Goal: Obtain resource: Obtain resource

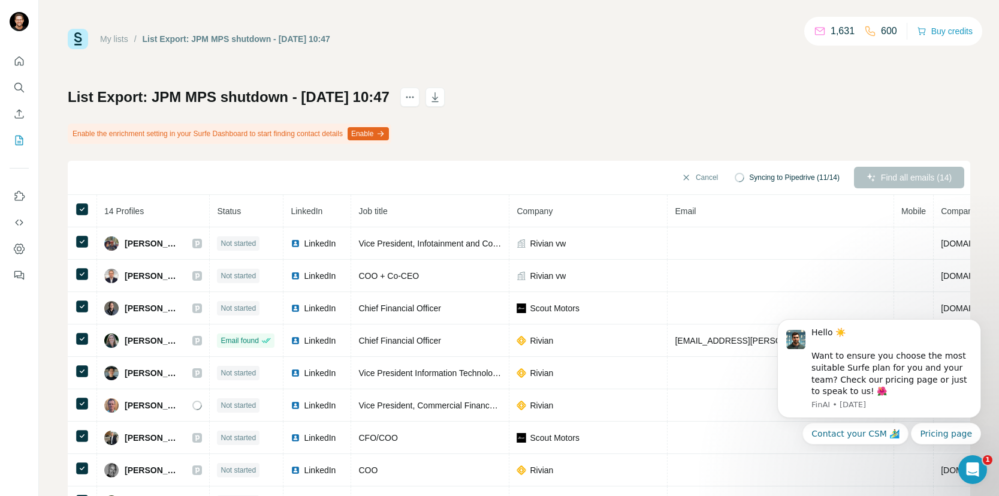
click at [389, 133] on button "Enable" at bounding box center [368, 133] width 41 height 13
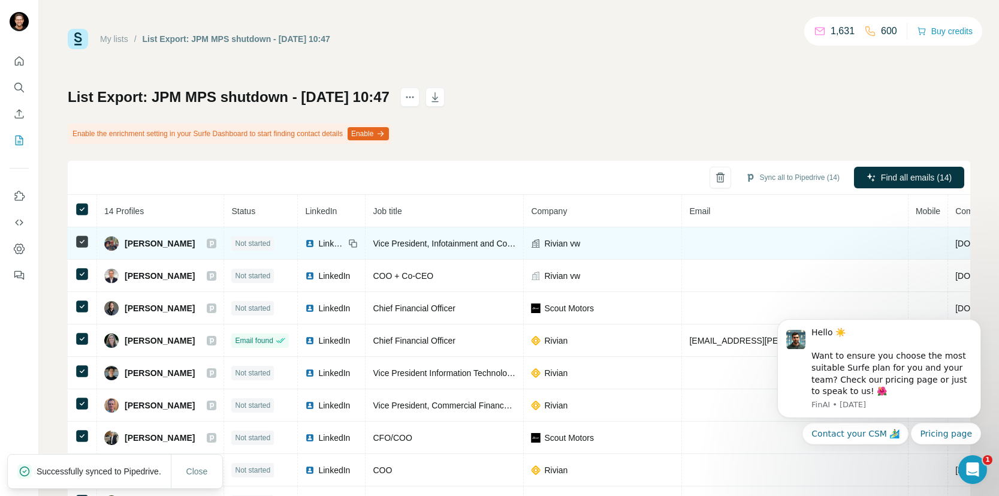
click at [745, 243] on td at bounding box center [795, 243] width 226 height 32
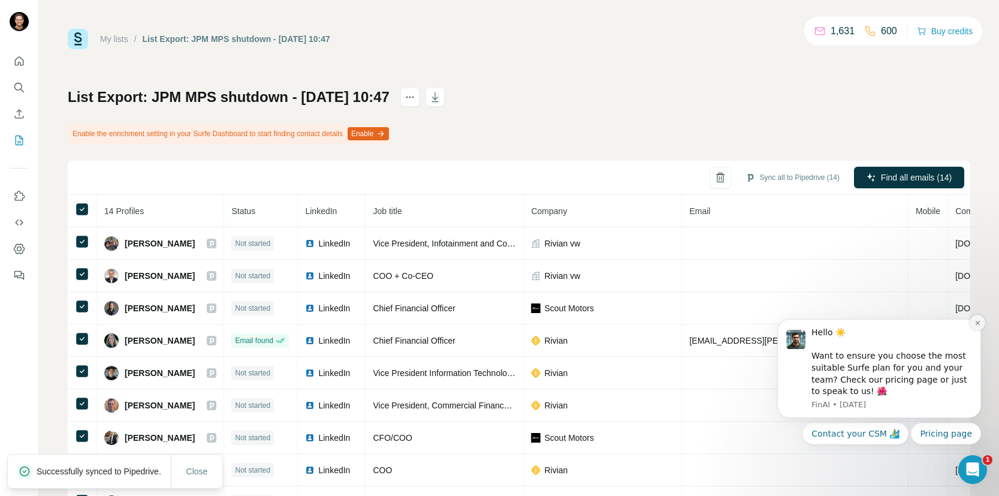
click at [980, 323] on icon "Dismiss notification" at bounding box center [978, 323] width 7 height 7
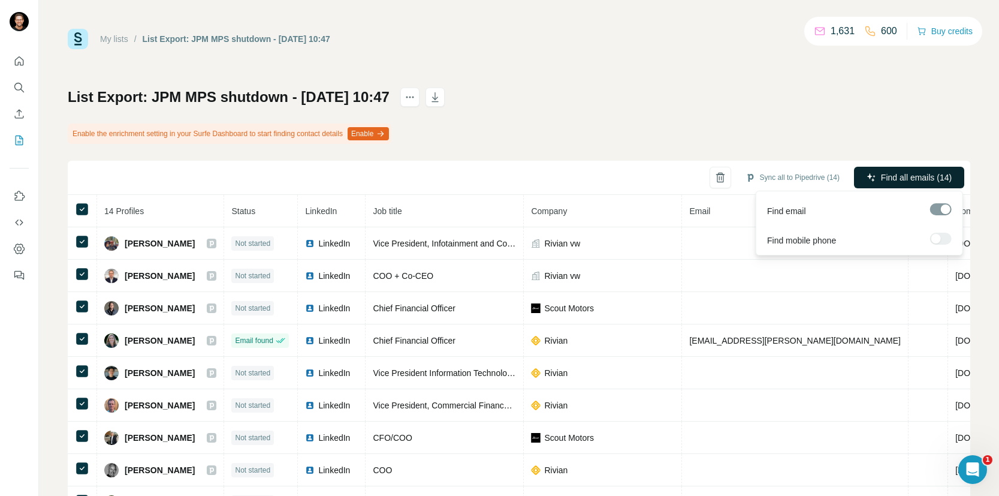
click at [917, 179] on span "Find all emails (14)" at bounding box center [916, 177] width 71 height 12
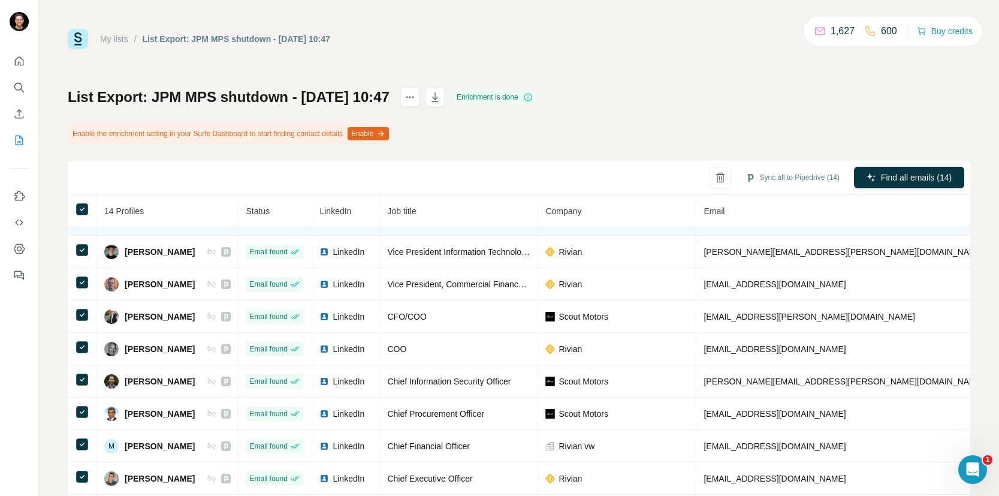
scroll to position [169, 0]
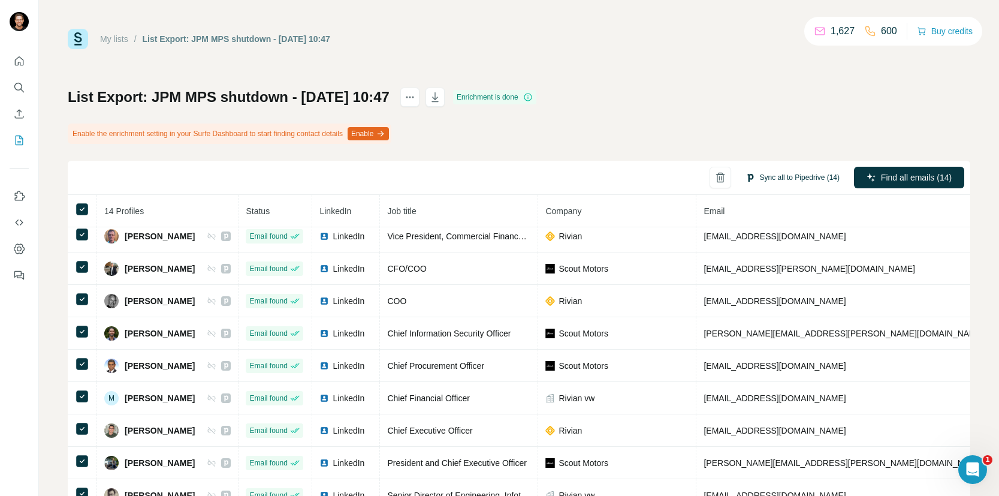
click at [794, 179] on button "Sync all to Pipedrive (14)" at bounding box center [792, 177] width 111 height 18
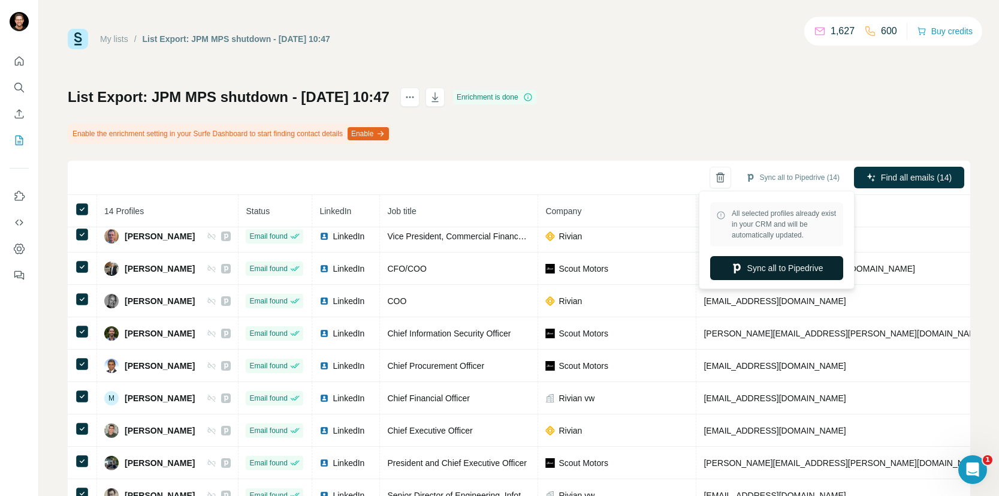
click at [767, 272] on button "Sync all to Pipedrive" at bounding box center [776, 268] width 133 height 24
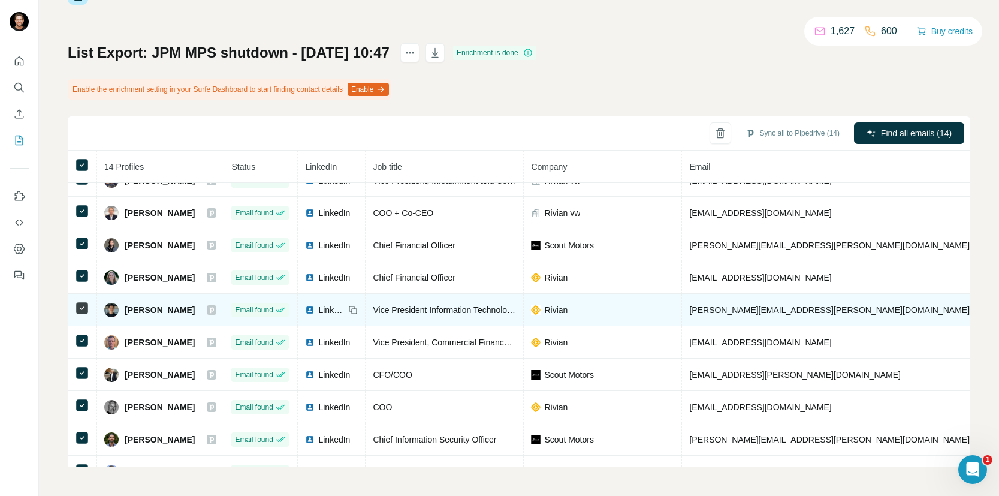
scroll to position [22, 0]
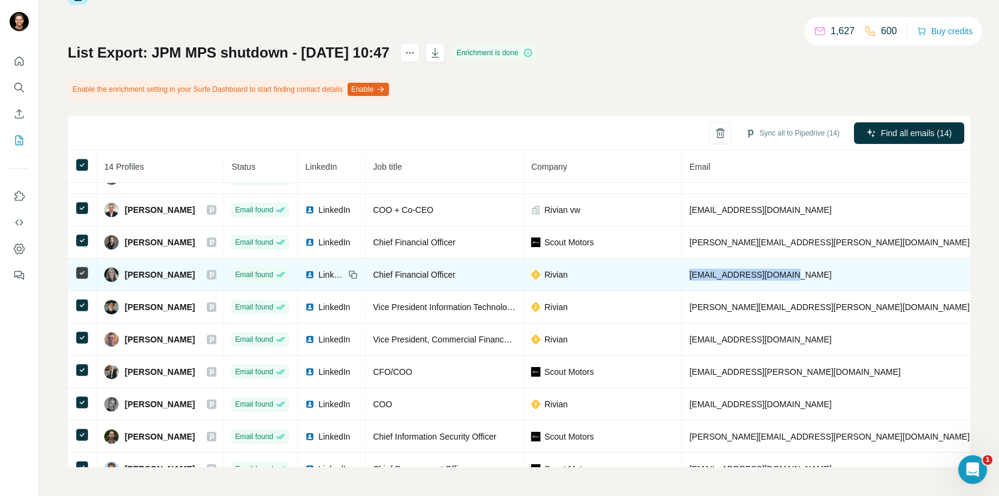
drag, startPoint x: 804, startPoint y: 274, endPoint x: 703, endPoint y: 273, distance: 101.3
click at [703, 273] on span "crmcdonough@rivian.com" at bounding box center [760, 275] width 142 height 10
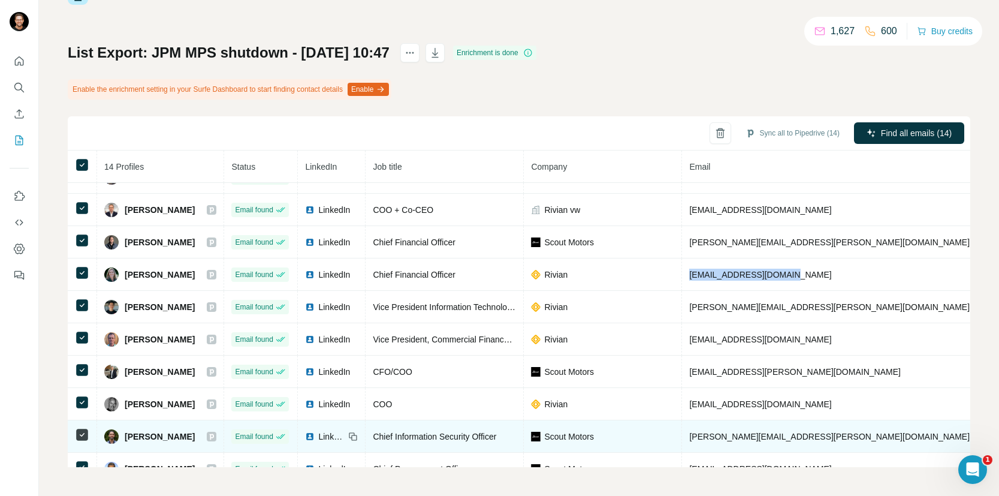
copy span "crmcdonough@rivian.com"
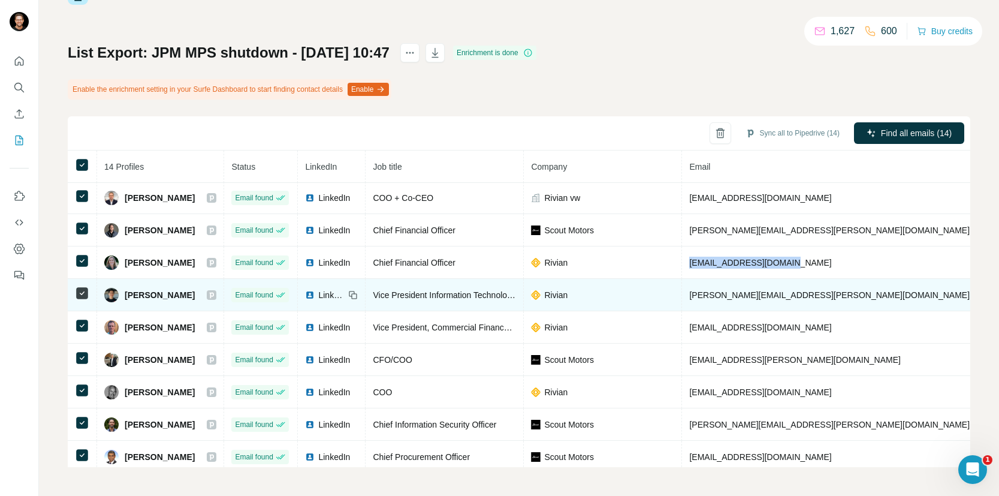
scroll to position [35, 0]
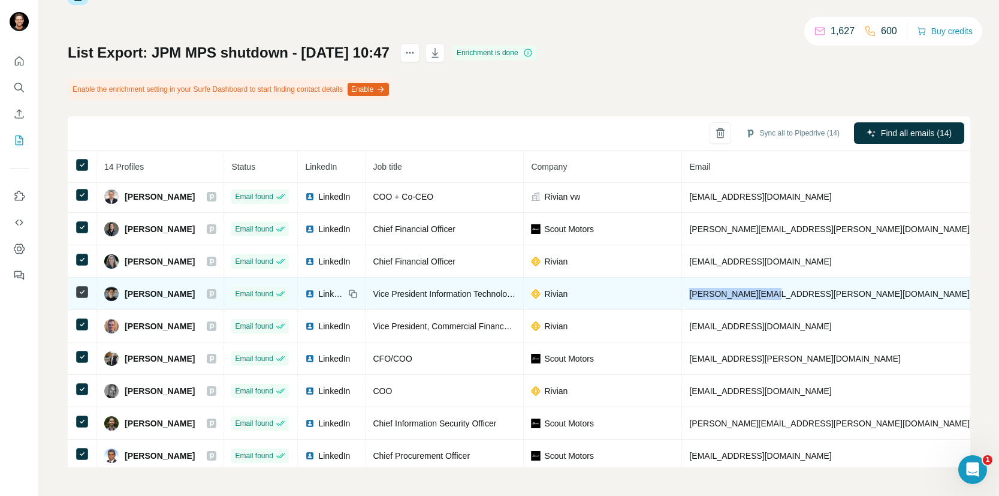
drag, startPoint x: 802, startPoint y: 294, endPoint x: 703, endPoint y: 295, distance: 98.9
click at [703, 295] on td "david.z@rivian.com" at bounding box center [830, 294] width 296 height 32
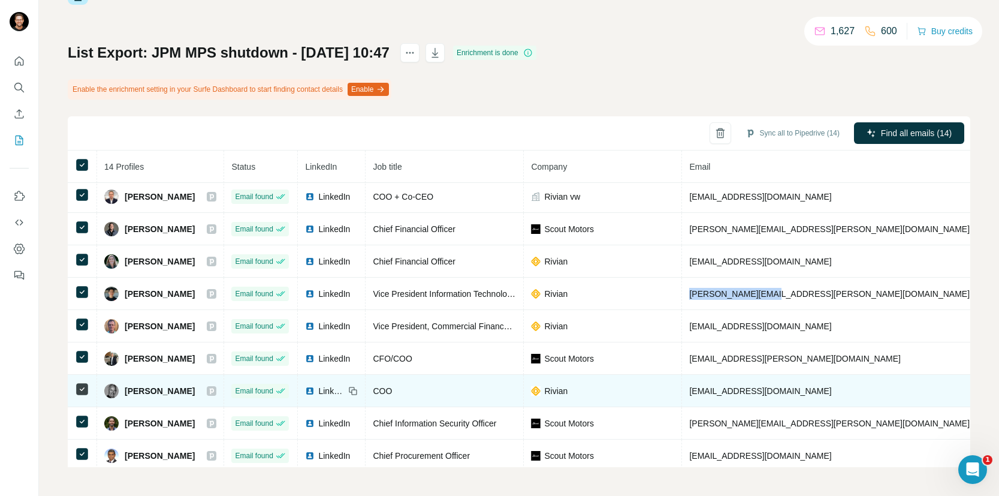
copy span "david.z@rivian.com"
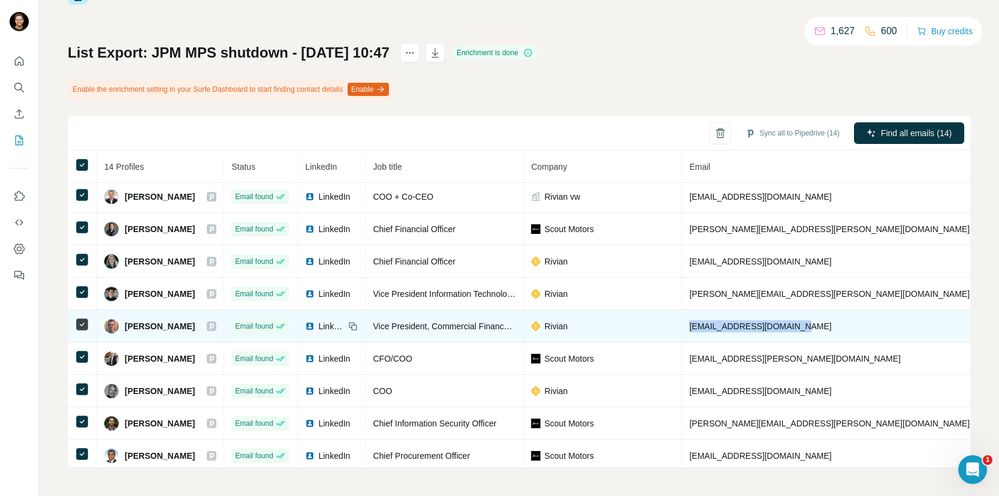
drag, startPoint x: 823, startPoint y: 326, endPoint x: 700, endPoint y: 327, distance: 122.3
click at [700, 327] on td "gabekronstadt@rivian.com" at bounding box center [830, 326] width 296 height 32
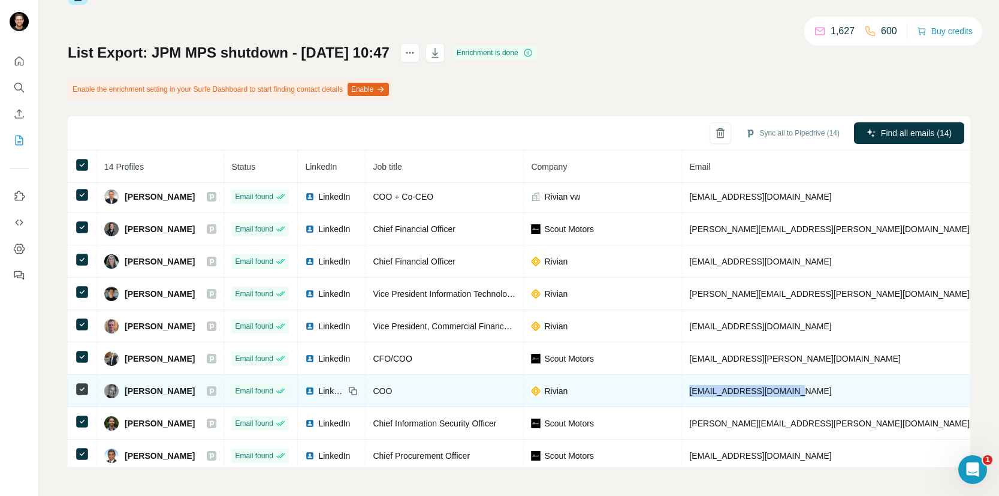
drag, startPoint x: 809, startPoint y: 390, endPoint x: 701, endPoint y: 390, distance: 108.5
click at [701, 390] on td "javiervarela@rivian.com" at bounding box center [830, 391] width 296 height 32
copy span "javiervarela@rivian.com"
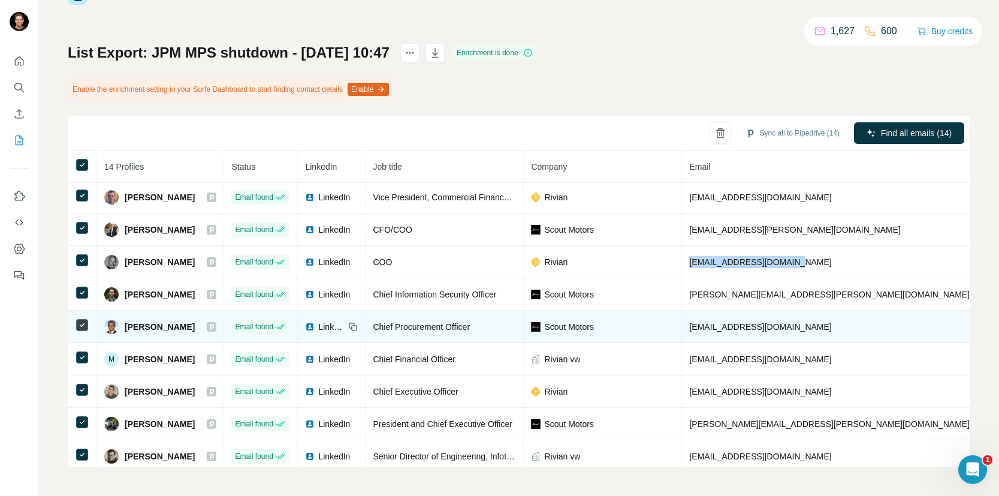
scroll to position [169, 0]
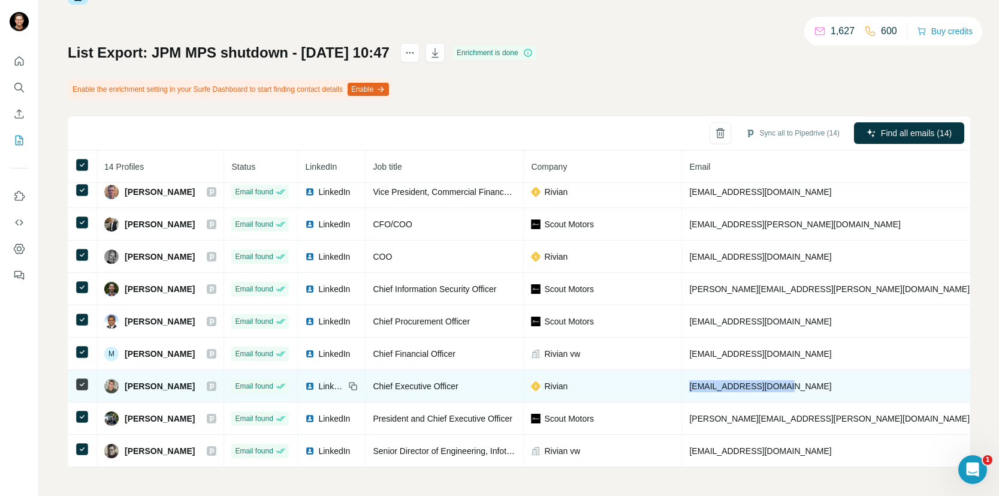
drag, startPoint x: 788, startPoint y: 384, endPoint x: 699, endPoint y: 384, distance: 89.3
click at [699, 384] on td "rjscaringe@rivian.com" at bounding box center [830, 386] width 296 height 32
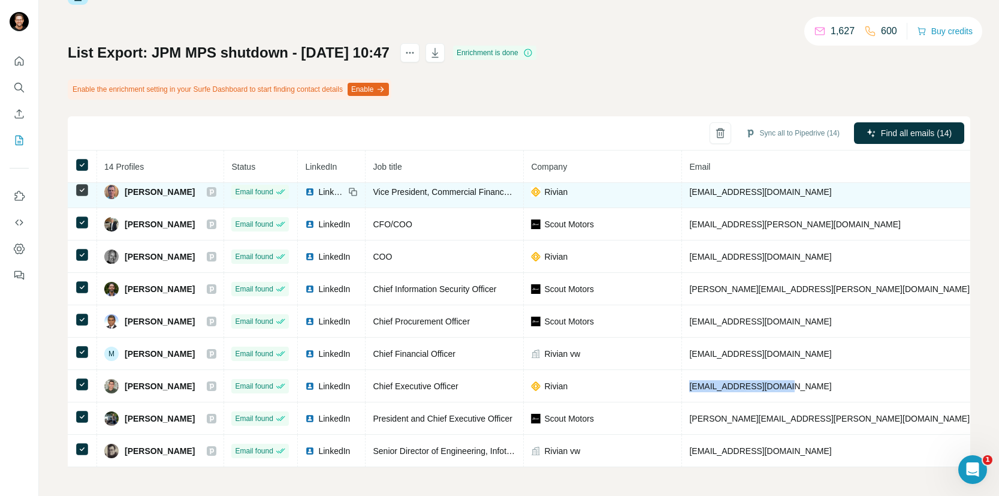
copy span "rjscaringe@rivian.com"
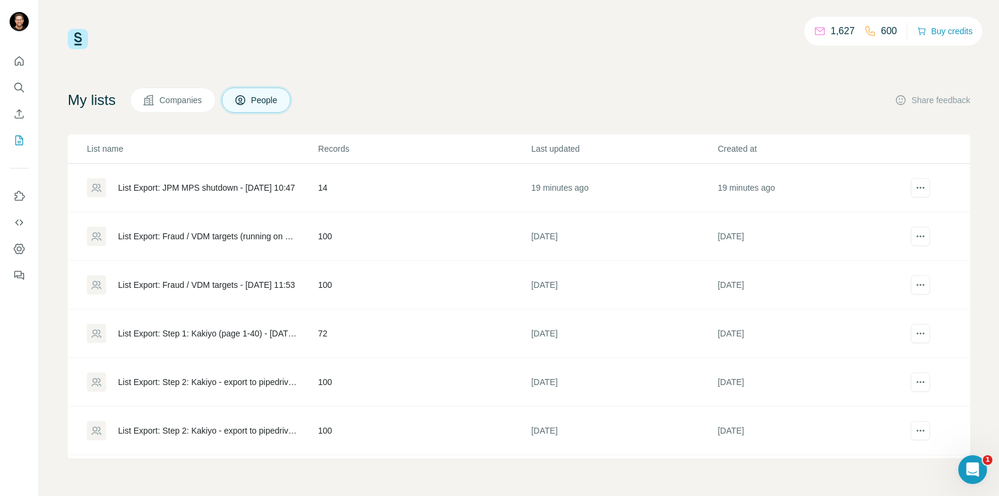
click at [219, 183] on div "List Export: JPM MPS shutdown - 26/09/2025 10:47" at bounding box center [206, 188] width 177 height 12
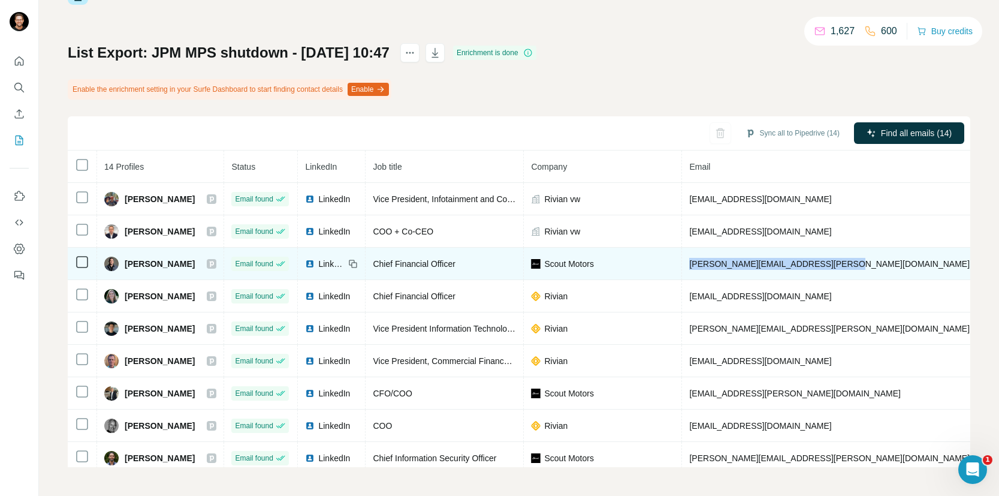
drag, startPoint x: 854, startPoint y: 263, endPoint x: 704, endPoint y: 264, distance: 150.5
click at [704, 264] on span "christopher.condon@scoutmotors.com" at bounding box center [829, 264] width 281 height 10
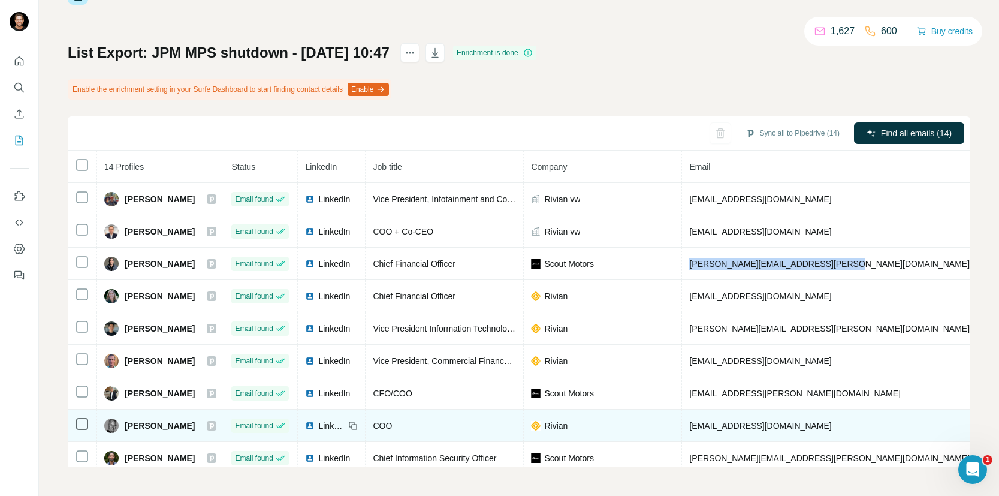
copy span "christopher.condon@scoutmotors.com"
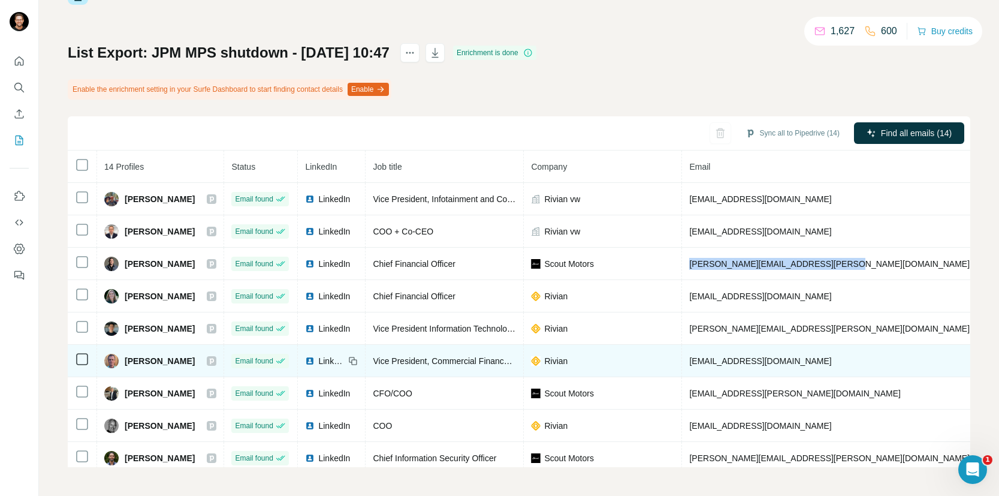
copy span "christopher.condon@scoutmotors.com"
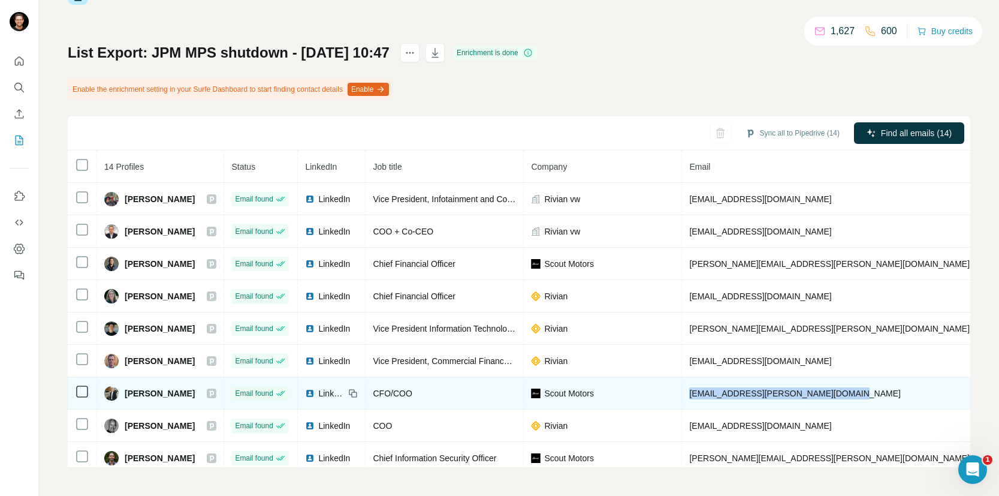
drag, startPoint x: 851, startPoint y: 394, endPoint x: 701, endPoint y: 392, distance: 149.9
click at [701, 392] on td "jan-henrik.lafrentz@scoutmotors.com" at bounding box center [830, 393] width 296 height 32
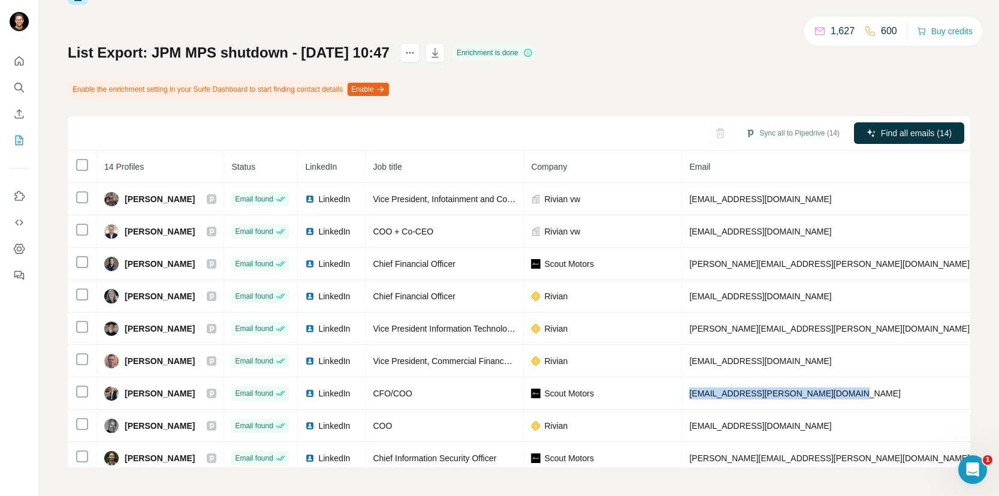
copy span "jan-henrik.lafrentz@scoutmotors.com"
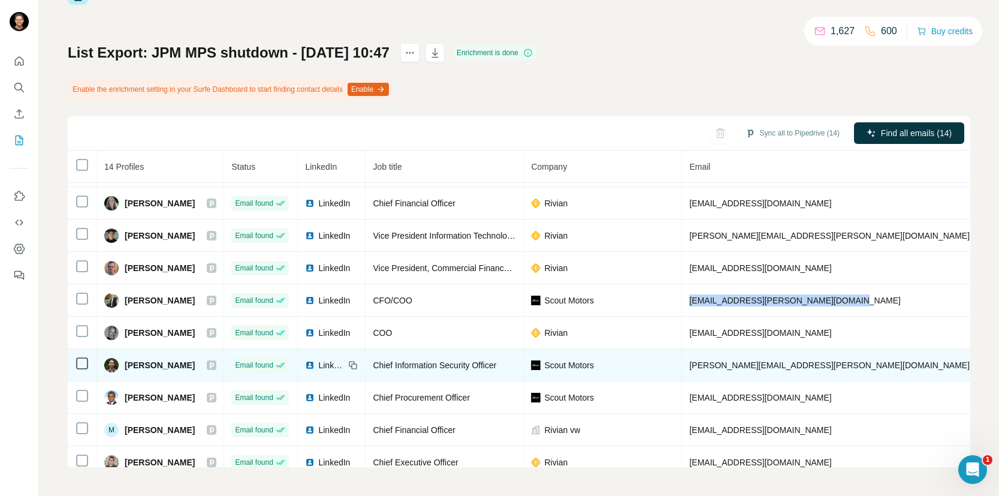
scroll to position [95, 0]
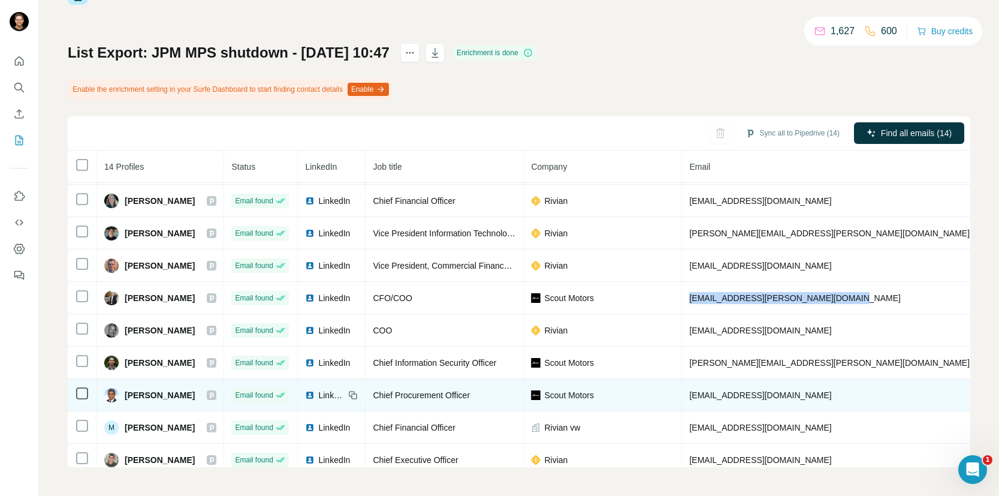
drag, startPoint x: 852, startPoint y: 394, endPoint x: 705, endPoint y: 396, distance: 146.9
click at [705, 396] on td "mahesh.kodumudi@scoutmotors.com" at bounding box center [830, 395] width 296 height 32
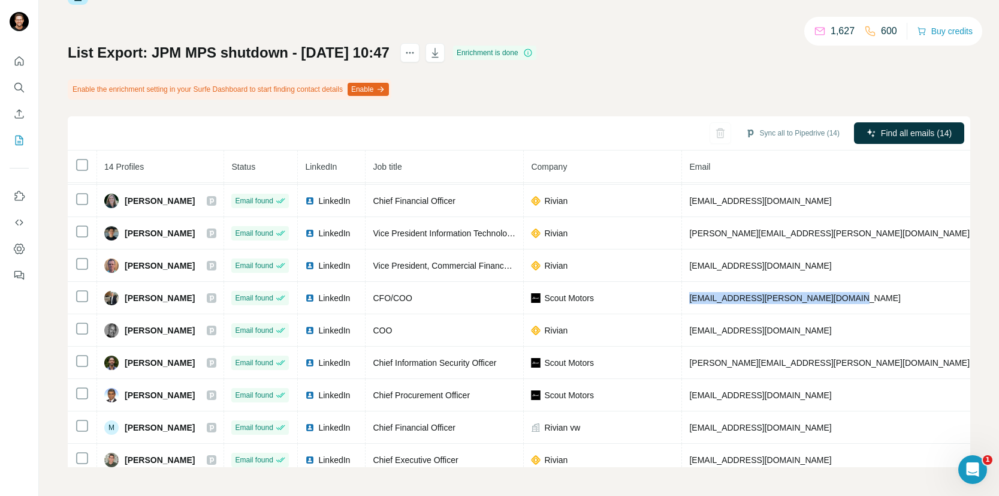
copy span "mahesh.kodumudi@scoutmotors.com"
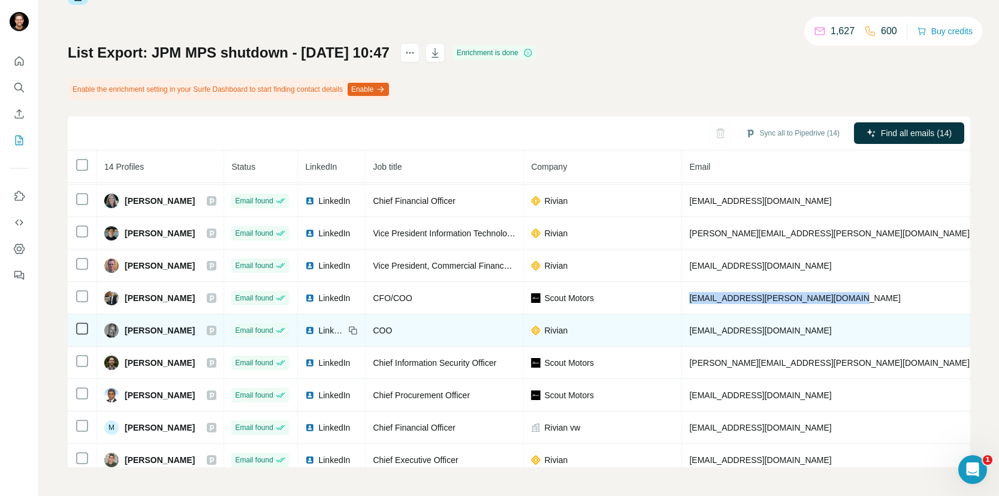
scroll to position [169, 0]
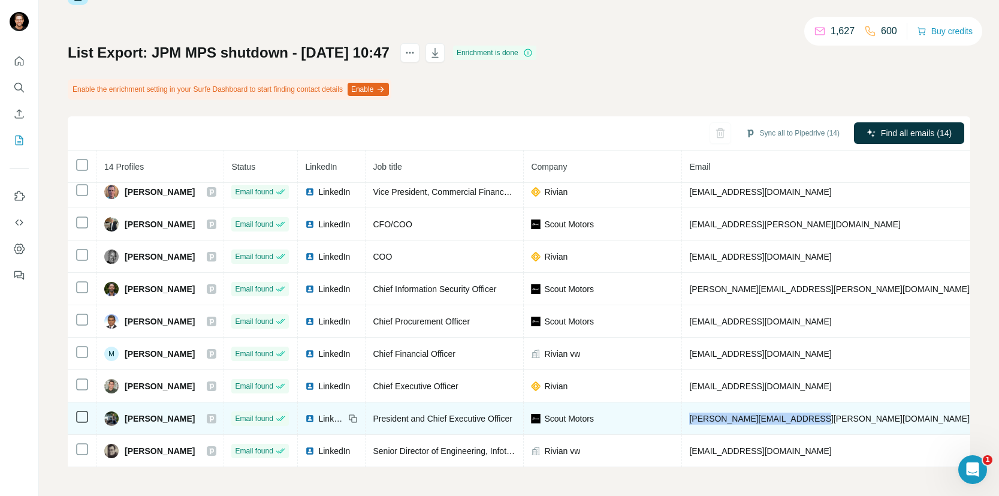
drag, startPoint x: 826, startPoint y: 420, endPoint x: 701, endPoint y: 418, distance: 125.3
click at [701, 418] on td "scott.keogh@scoutmotors.com" at bounding box center [830, 418] width 296 height 32
copy span "scott.keogh@scoutmotors.com"
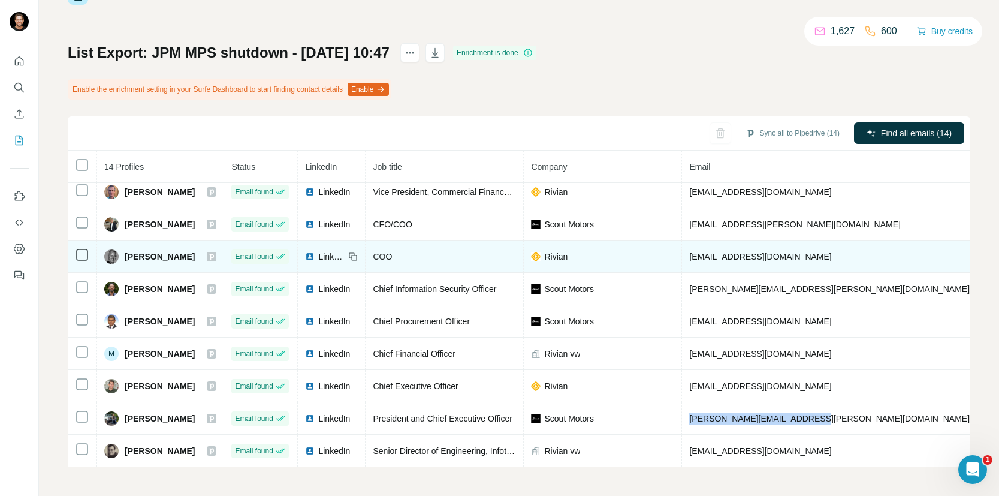
scroll to position [150, 0]
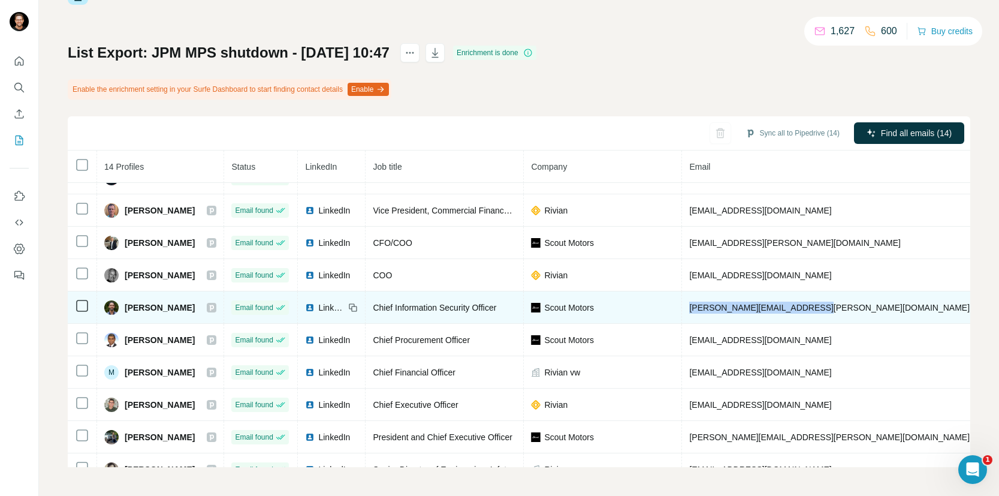
drag, startPoint x: 823, startPoint y: 305, endPoint x: 700, endPoint y: 305, distance: 122.9
click at [700, 305] on td "joshua.jaffe@scoutmotors.com" at bounding box center [830, 307] width 296 height 32
copy span "joshua.jaffe@scoutmotors.com"
